Goal: Information Seeking & Learning: Learn about a topic

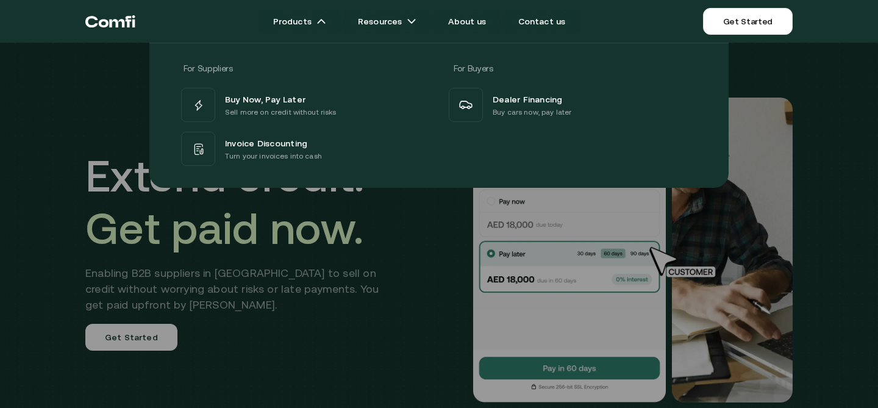
click at [644, 150] on div "Buy Now, Pay Later Sell more on credit without risks Installments Offer Split P…" at bounding box center [439, 126] width 520 height 83
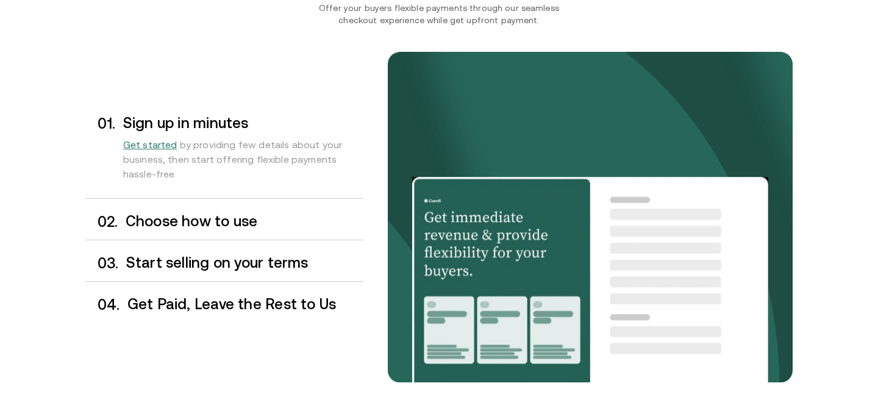
scroll to position [956, 0]
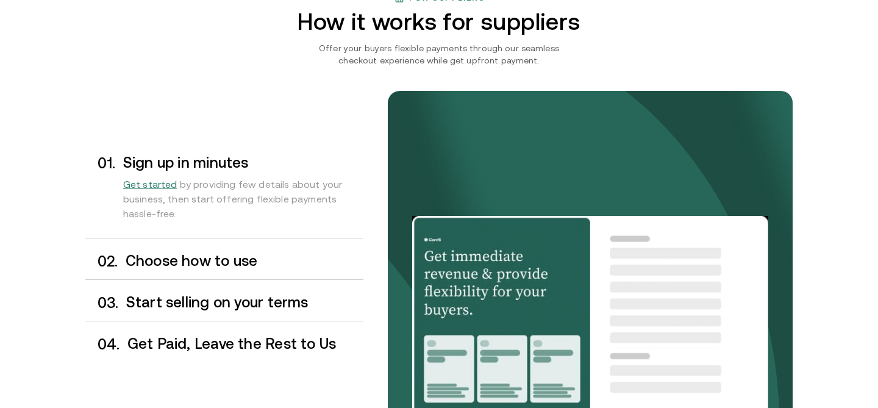
click at [149, 246] on div "0 2 . Choose how to use" at bounding box center [224, 261] width 278 height 36
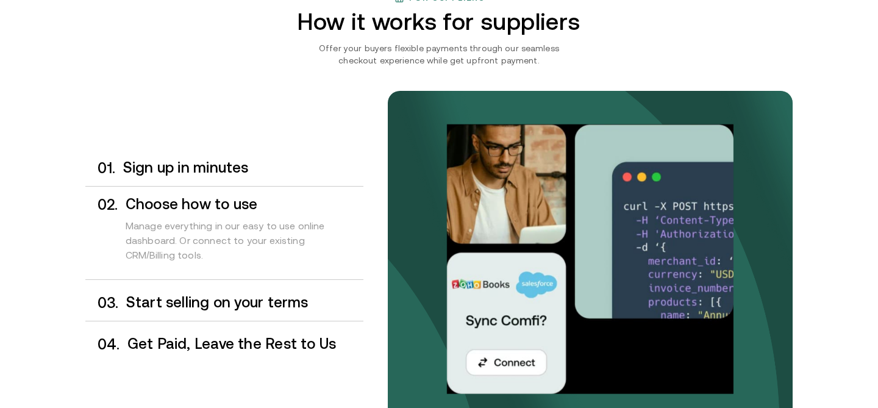
click at [169, 298] on h3 "Start selling on your terms" at bounding box center [244, 302] width 237 height 16
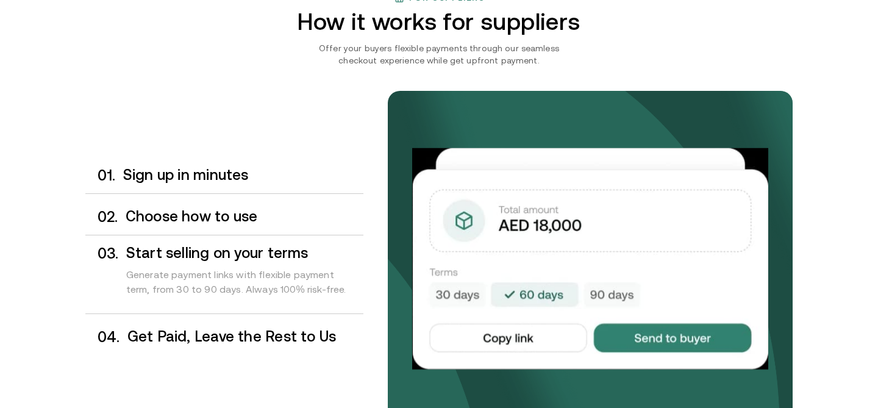
click at [178, 337] on h3 "Get Paid, Leave the Rest to Us" at bounding box center [245, 336] width 236 height 16
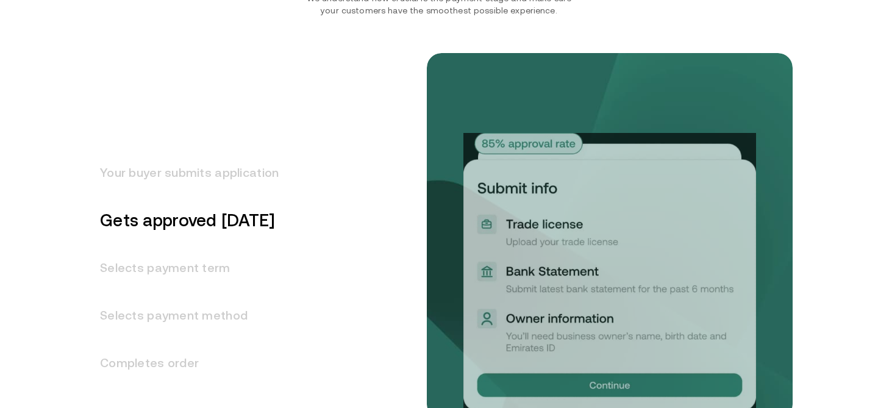
scroll to position [1509, 0]
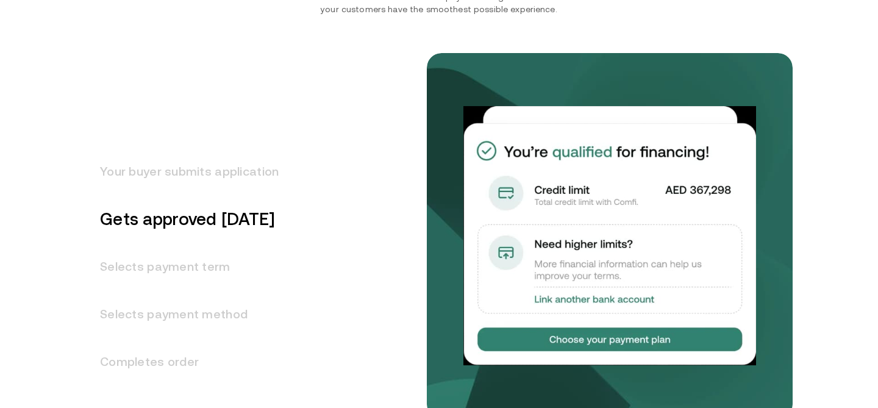
click at [172, 178] on h3 "Your buyer submits application" at bounding box center [181, 171] width 193 height 48
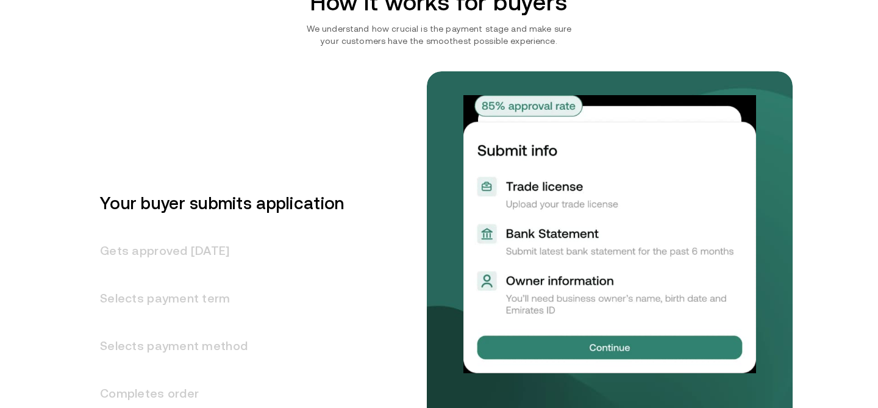
click at [163, 277] on h3 "Selects payment term" at bounding box center [214, 298] width 258 height 48
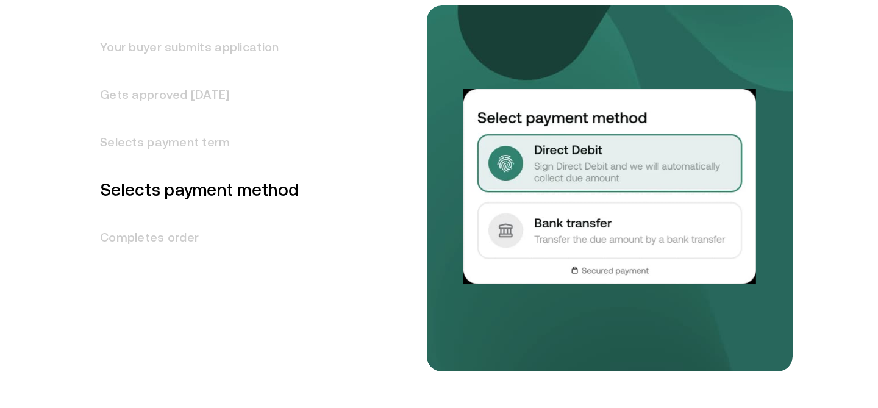
click at [180, 239] on h3 "Completes order" at bounding box center [191, 237] width 213 height 48
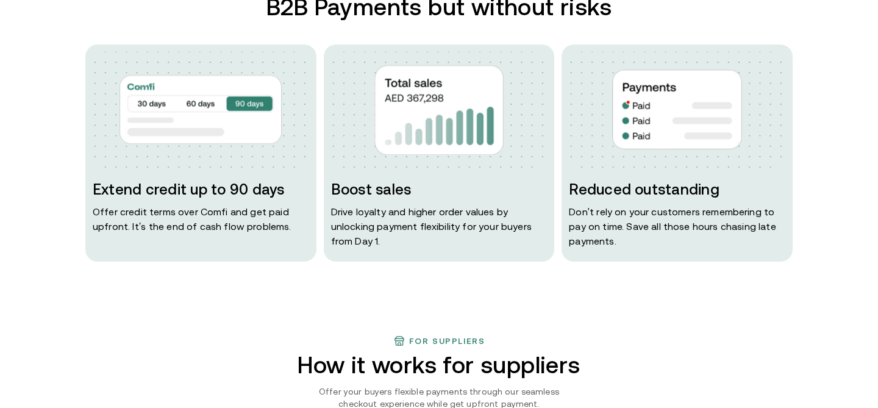
scroll to position [631, 0]
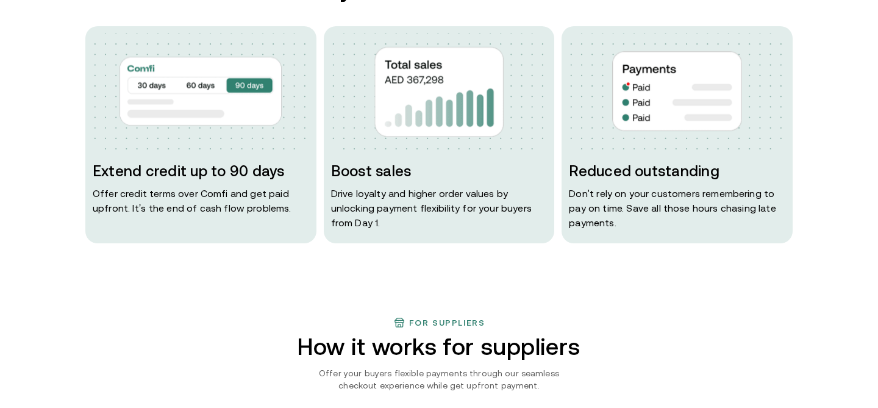
click at [505, 199] on p "Drive loyalty and higher order values by unlocking payment flexibility for your…" at bounding box center [439, 208] width 216 height 44
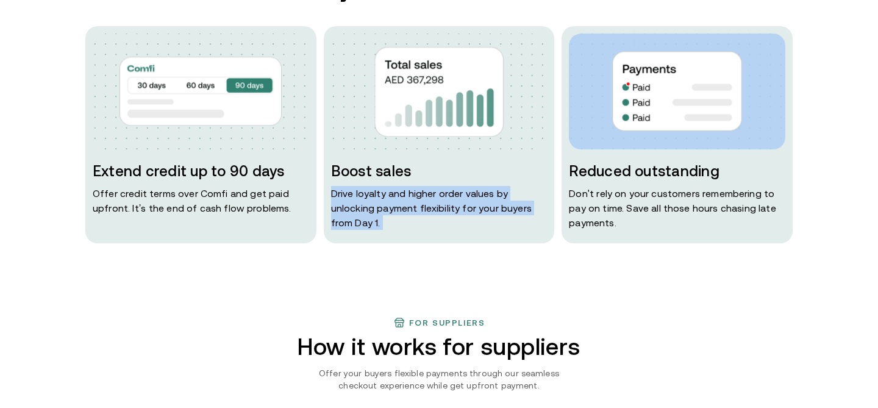
click at [505, 199] on p "Drive loyalty and higher order values by unlocking payment flexibility for your…" at bounding box center [439, 208] width 216 height 44
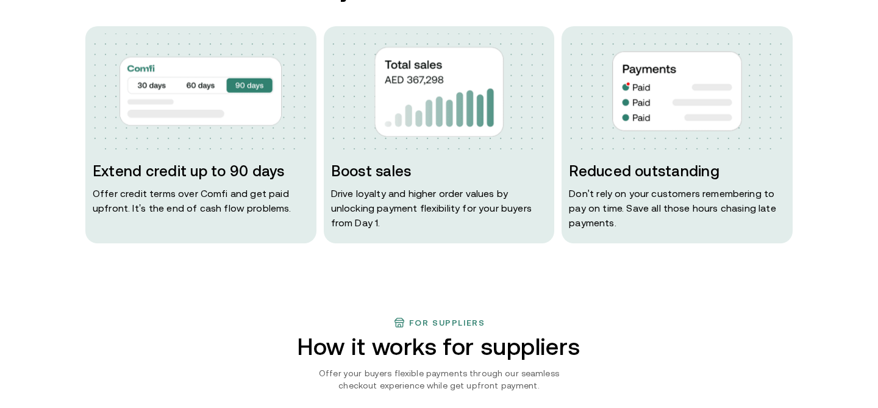
click at [620, 205] on p "Don ' t rely on your customers remembering to pay on time. Save all those hours…" at bounding box center [677, 208] width 216 height 44
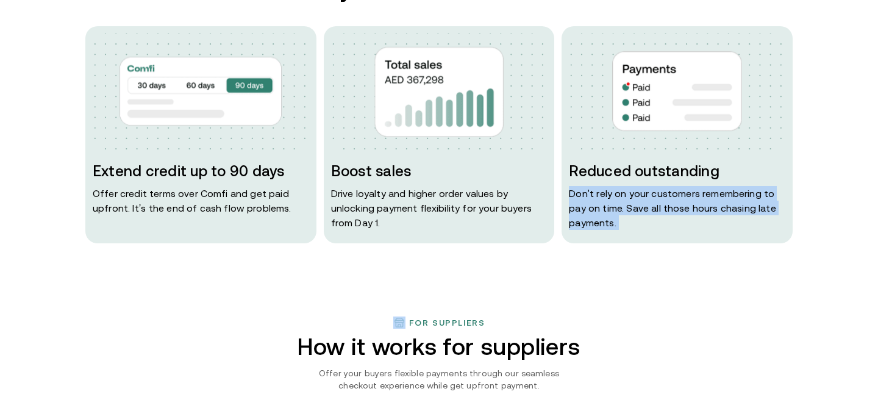
click at [620, 205] on p "Don ' t rely on your customers remembering to pay on time. Save all those hours…" at bounding box center [677, 208] width 216 height 44
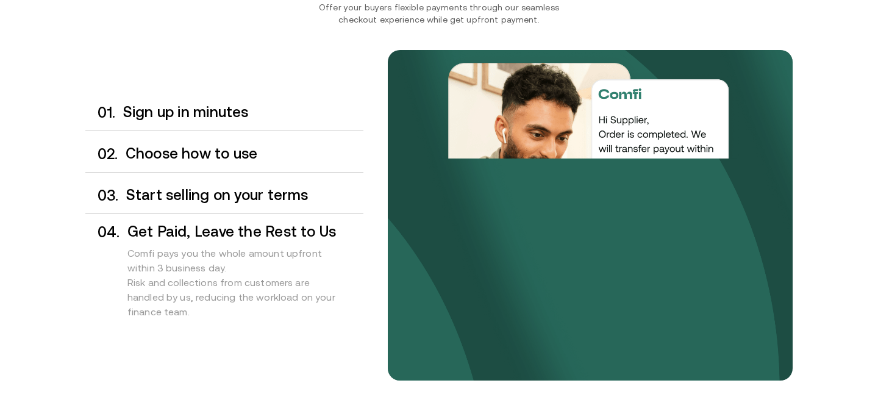
scroll to position [1002, 0]
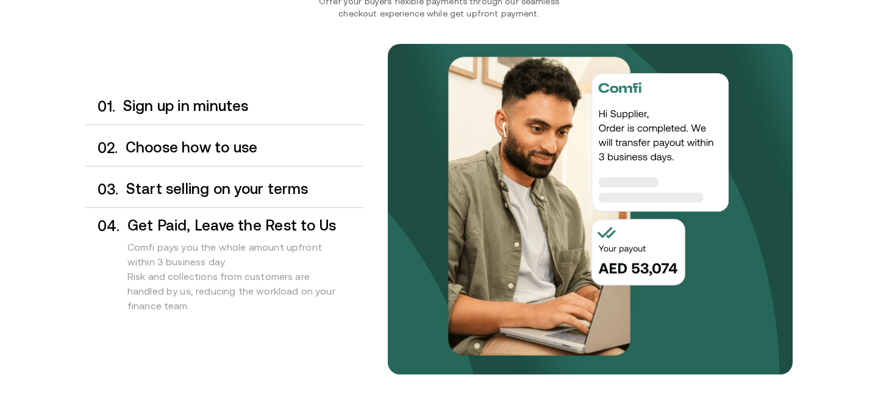
click at [138, 103] on h3 "Sign up in minutes" at bounding box center [243, 106] width 240 height 16
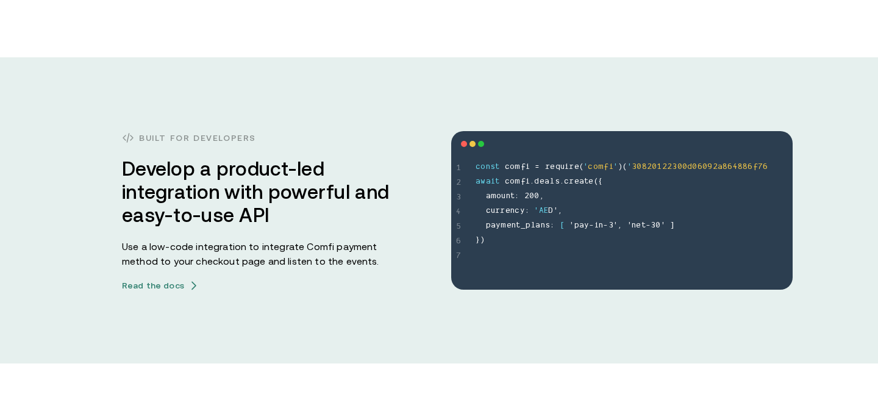
scroll to position [3327, 0]
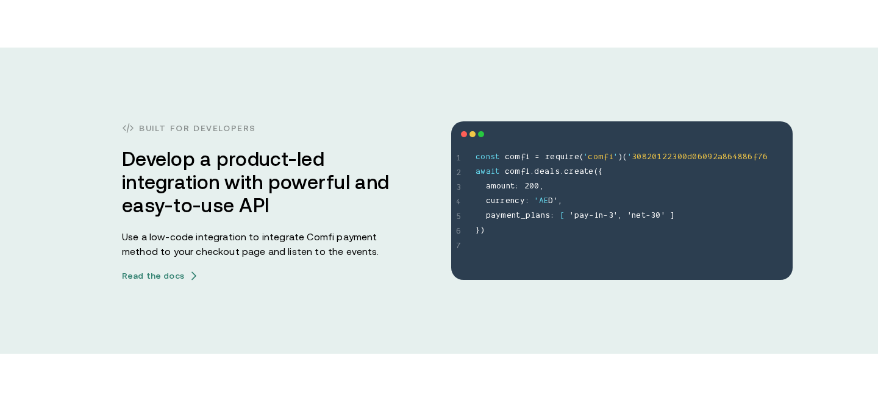
click at [203, 130] on h3 "Built for developers" at bounding box center [256, 128] width 268 height 15
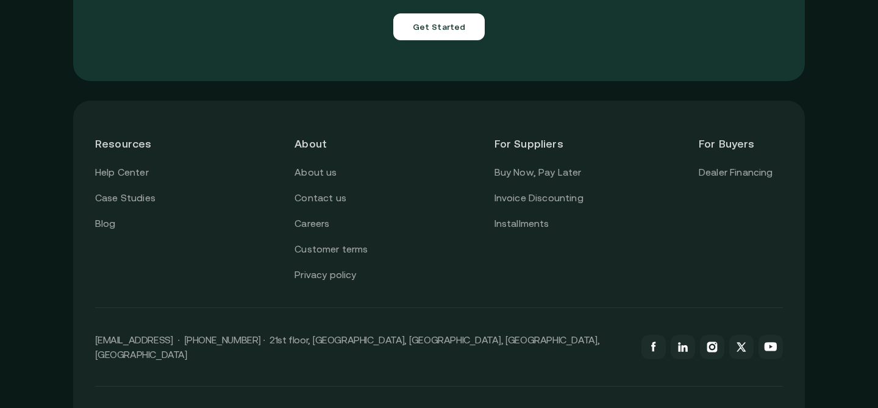
scroll to position [4410, 0]
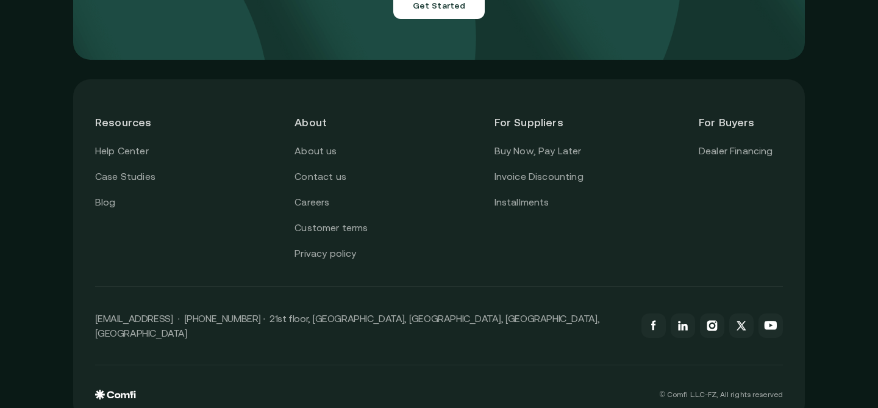
click at [258, 311] on p "[EMAIL_ADDRESS] · [PHONE_NUMBER] · 21st floor, [GEOGRAPHIC_DATA], [GEOGRAPHIC_D…" at bounding box center [362, 325] width 534 height 29
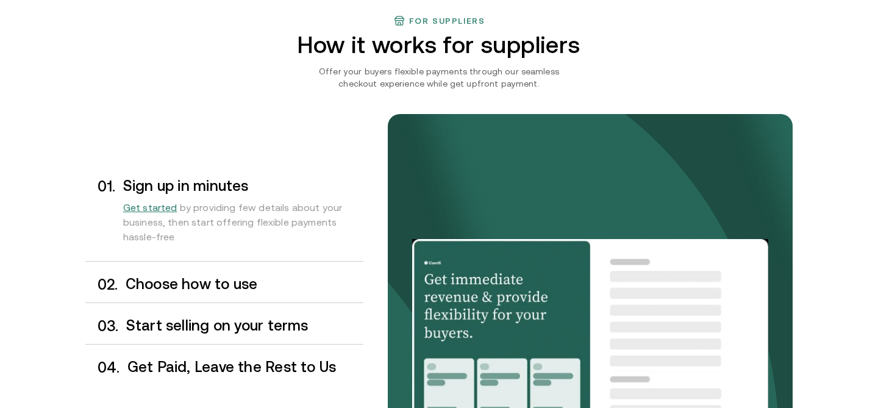
scroll to position [1026, 0]
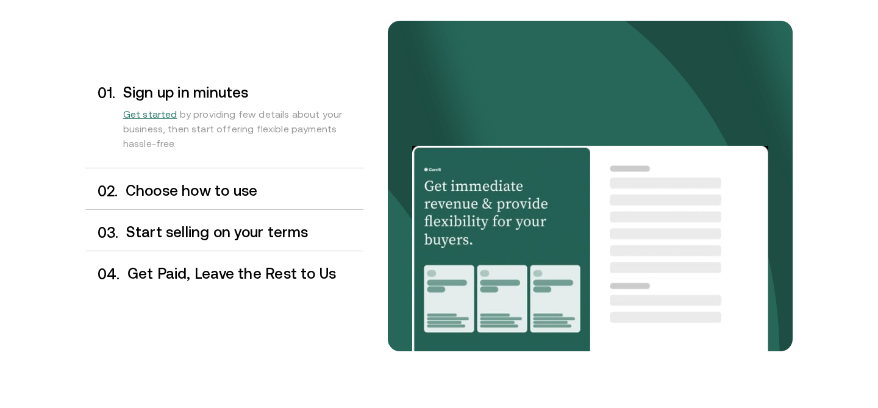
click at [266, 271] on h3 "Get Paid, Leave the Rest to Us" at bounding box center [245, 274] width 236 height 16
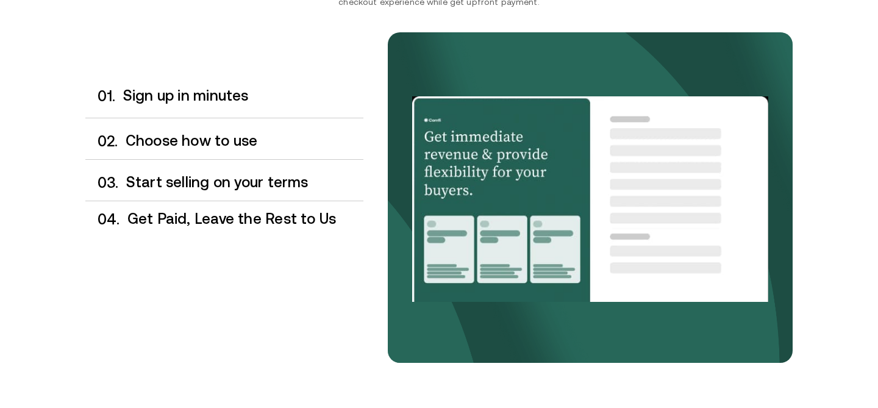
scroll to position [1011, 0]
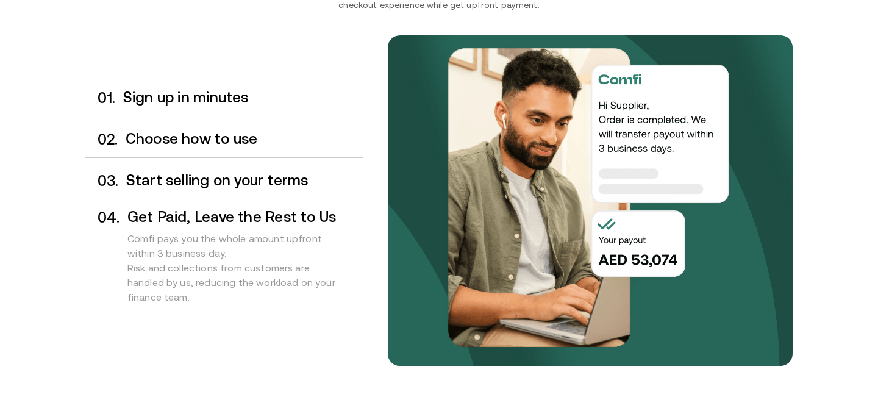
click at [272, 182] on h3 "Start selling on your terms" at bounding box center [244, 180] width 237 height 16
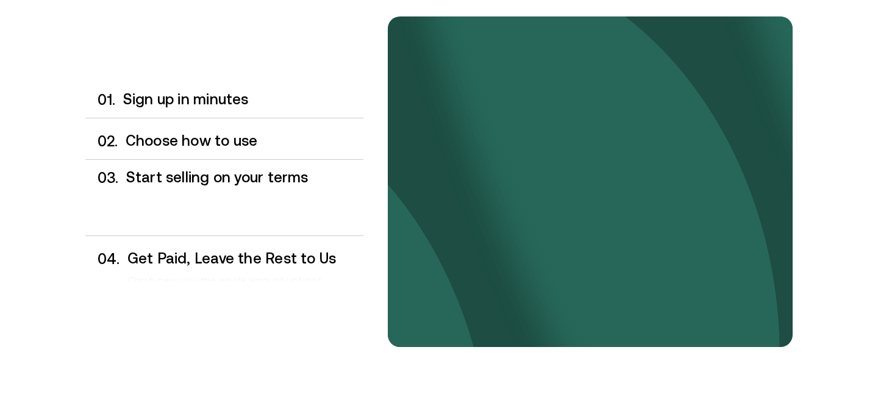
scroll to position [1033, 0]
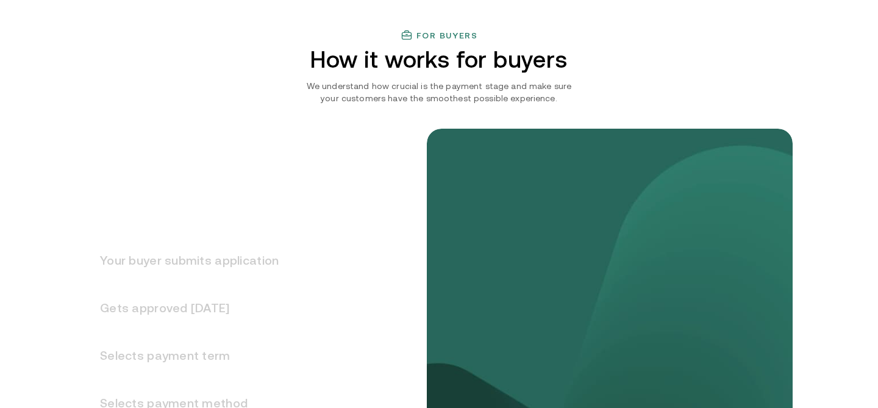
click at [234, 260] on h3 "Your buyer submits application" at bounding box center [181, 260] width 193 height 48
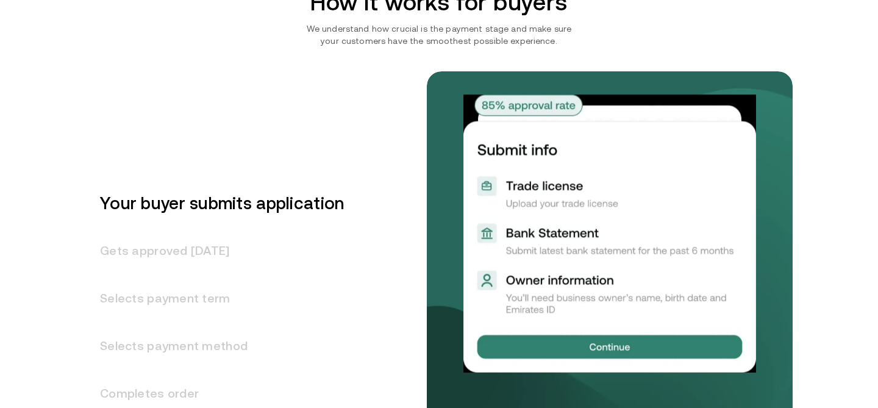
click at [230, 266] on h3 "Gets approved [DATE]" at bounding box center [214, 251] width 258 height 48
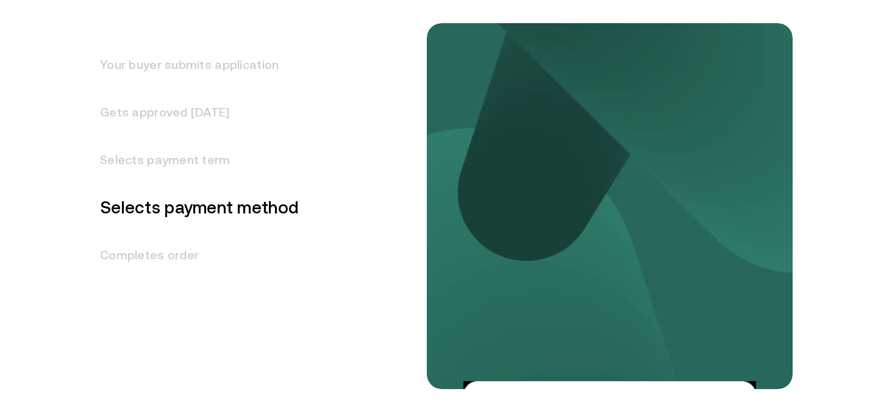
scroll to position [1617, 0]
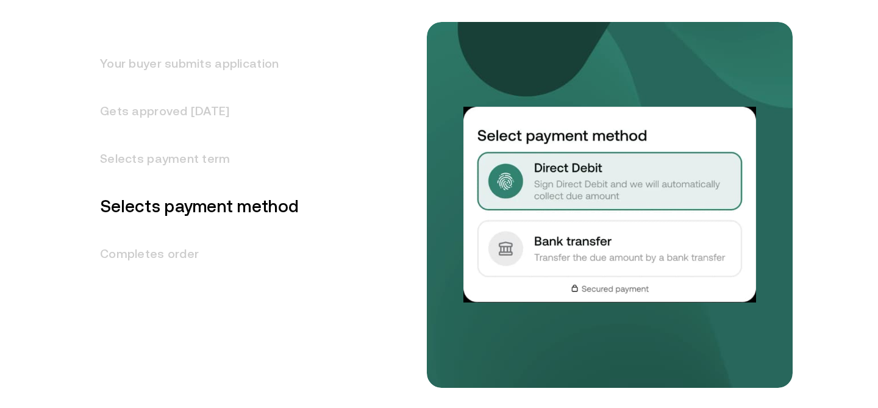
click at [218, 257] on h3 "Completes order" at bounding box center [191, 254] width 213 height 48
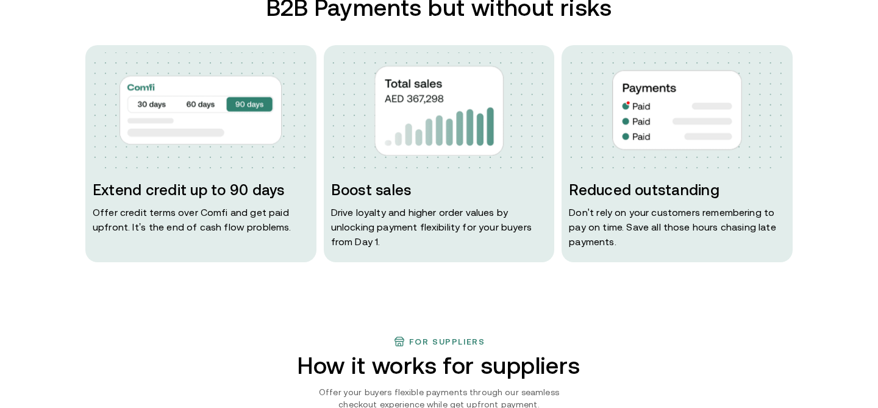
scroll to position [609, 0]
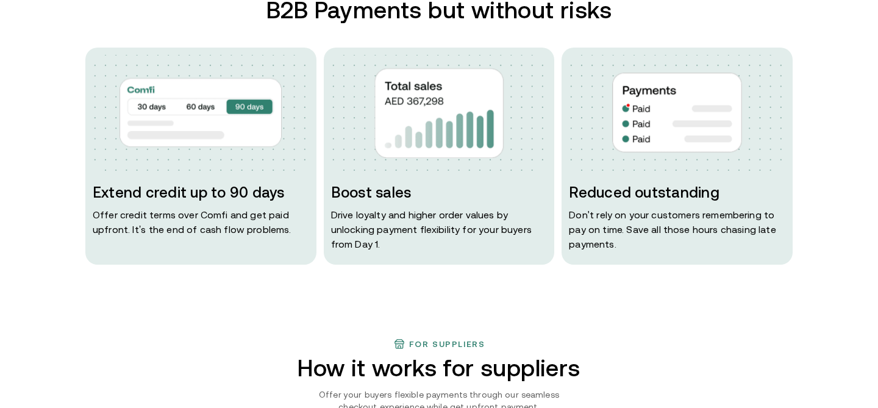
click at [196, 105] on img at bounding box center [200, 112] width 162 height 87
click at [158, 102] on img at bounding box center [200, 112] width 162 height 87
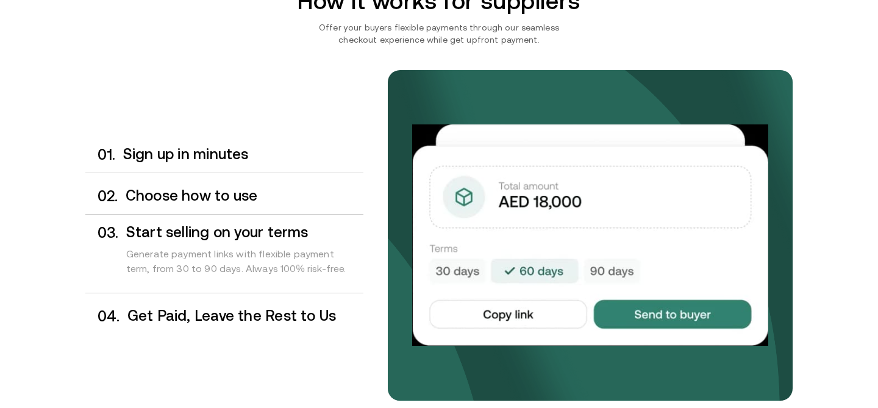
scroll to position [985, 0]
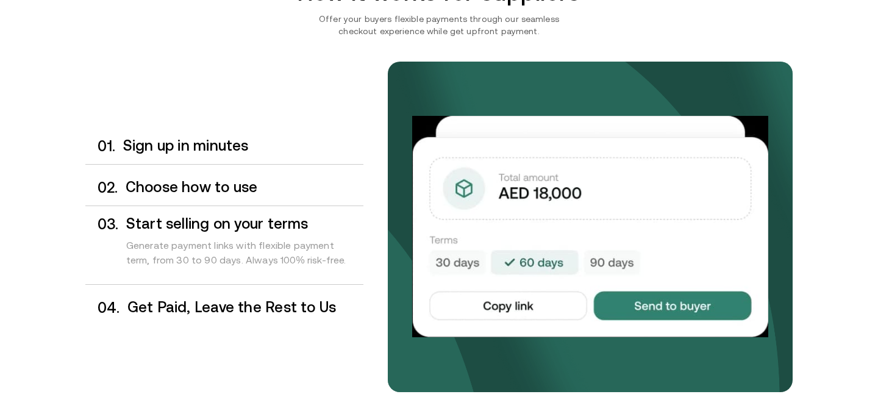
click at [246, 200] on div "0 2 . Choose how to use" at bounding box center [224, 187] width 278 height 36
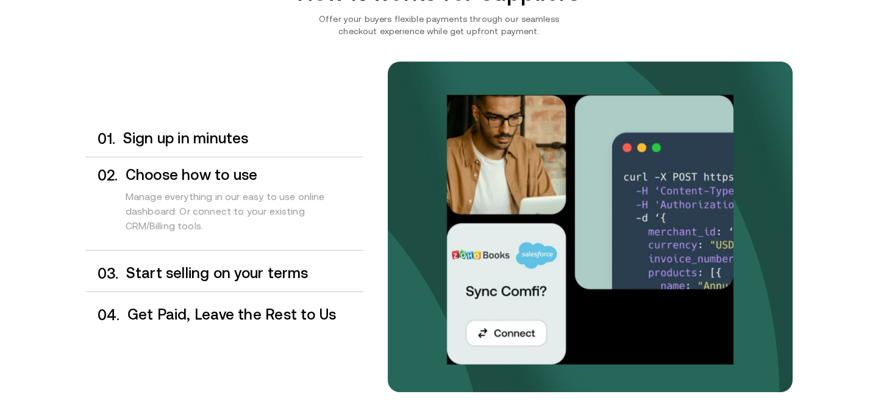
click at [238, 260] on div "0 3 . Start selling on your terms" at bounding box center [224, 273] width 278 height 36
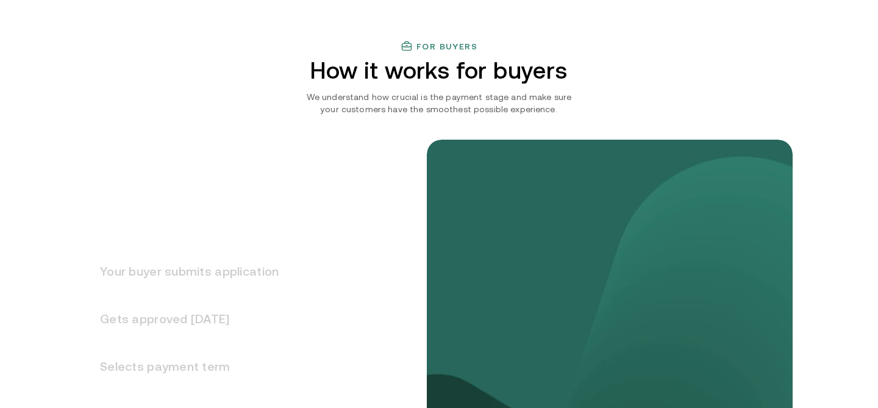
scroll to position [1450, 0]
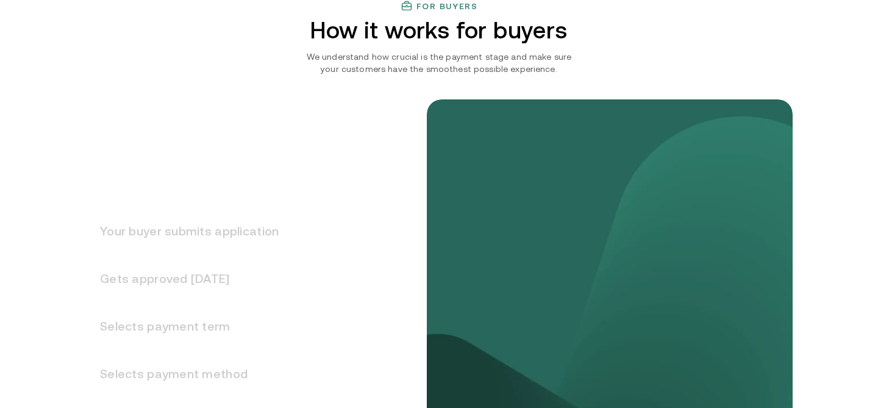
click at [203, 277] on h3 "Gets approved [DATE]" at bounding box center [181, 279] width 193 height 48
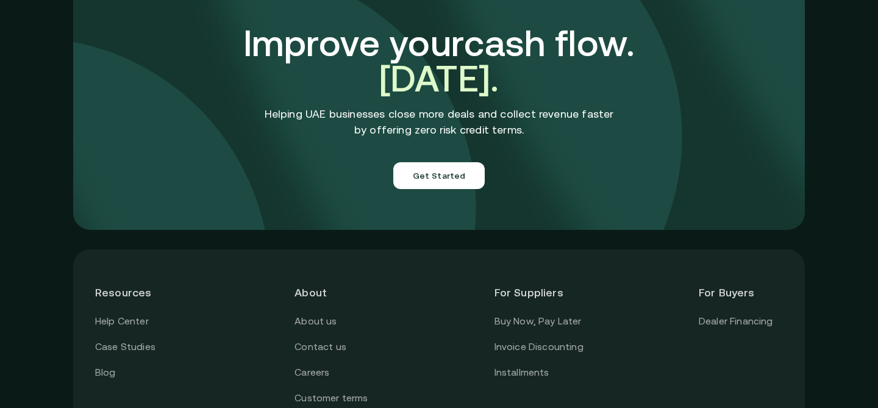
scroll to position [4410, 0]
